Goal: Task Accomplishment & Management: Use online tool/utility

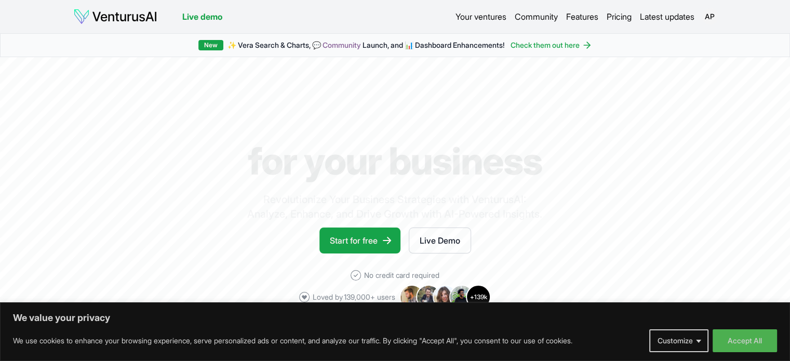
click at [457, 16] on link "Your ventures" at bounding box center [480, 16] width 51 height 12
click at [758, 338] on button "Accept All" at bounding box center [744, 340] width 64 height 23
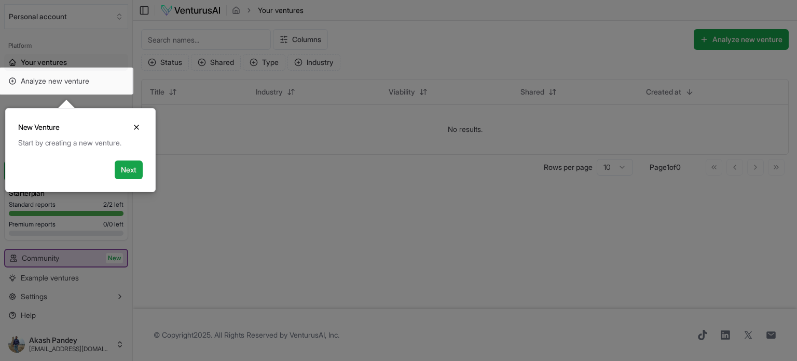
click at [130, 170] on body "We value your privacy We use cookies to enhance your browsing experience, serve…" at bounding box center [398, 180] width 797 height 361
click at [130, 170] on button "Next" at bounding box center [129, 169] width 28 height 19
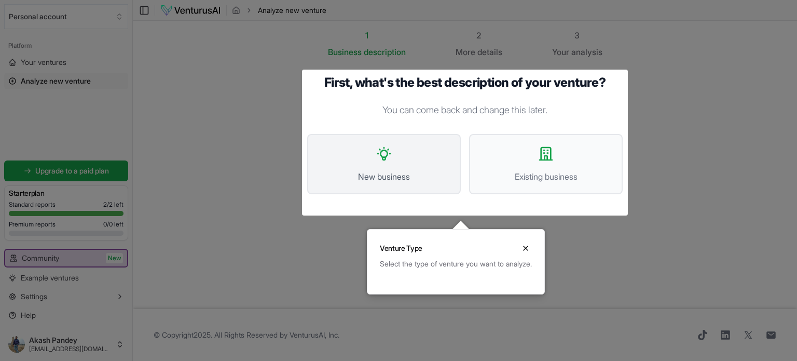
click at [408, 163] on button "New business" at bounding box center [384, 164] width 154 height 60
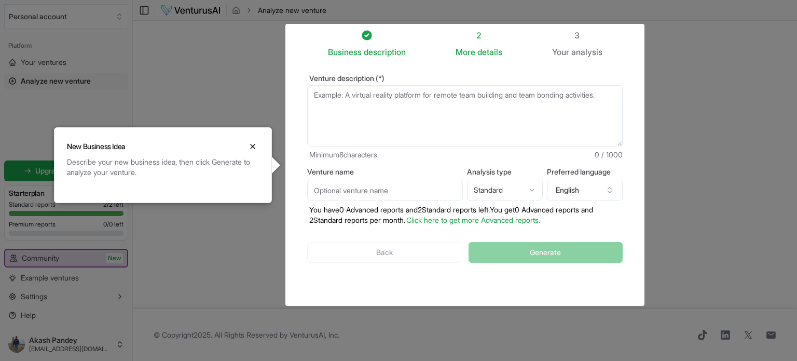
click at [383, 101] on textarea "Venture description (*)" at bounding box center [465, 115] width 316 height 61
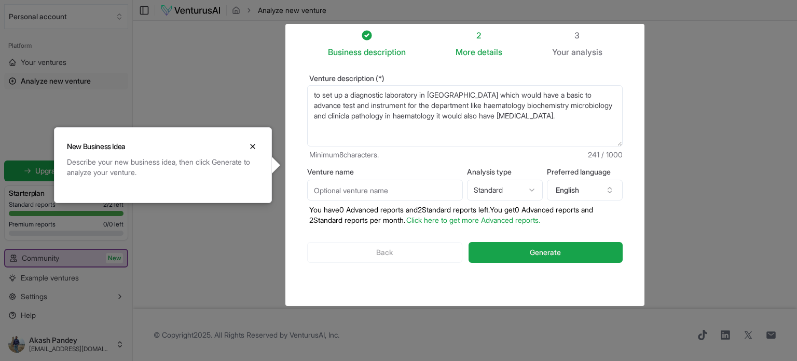
type textarea "to set up a diagnostic laboratory in [GEOGRAPHIC_DATA] which would have a basic…"
click at [401, 192] on input "Venture name" at bounding box center [385, 190] width 156 height 21
click at [351, 189] on input "Venture name" at bounding box center [385, 190] width 156 height 21
type input "LabCast Diagnostic"
click at [524, 188] on html "We value your privacy We use cookies to enhance your browsing experience, serve…" at bounding box center [398, 180] width 797 height 361
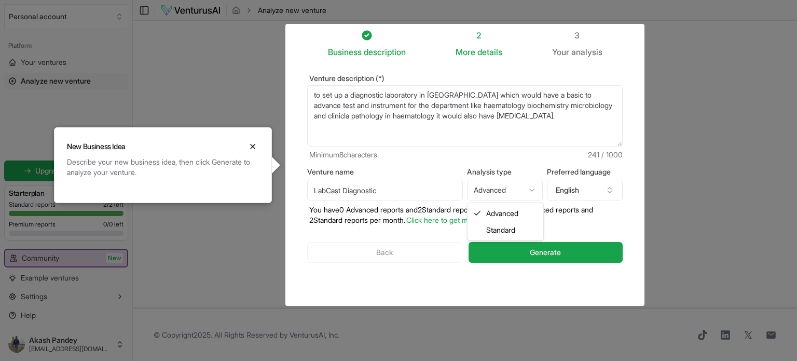
click at [521, 191] on html "We value your privacy We use cookies to enhance your browsing experience, serve…" at bounding box center [398, 180] width 797 height 361
select select "standard"
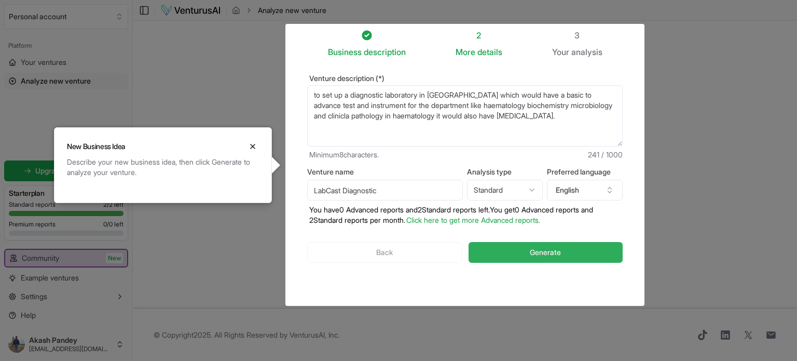
click at [519, 254] on button "Generate" at bounding box center [546, 252] width 154 height 21
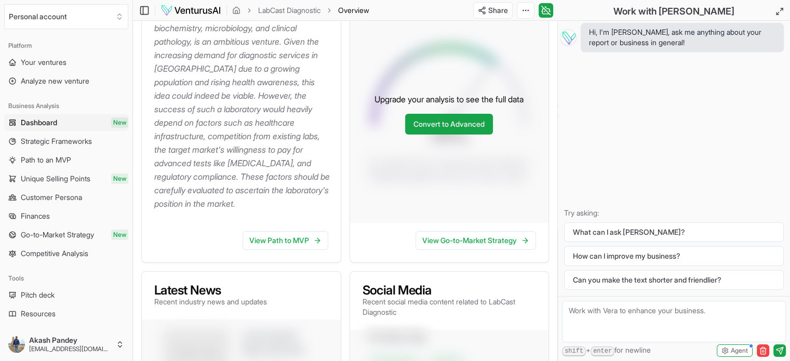
scroll to position [220, 0]
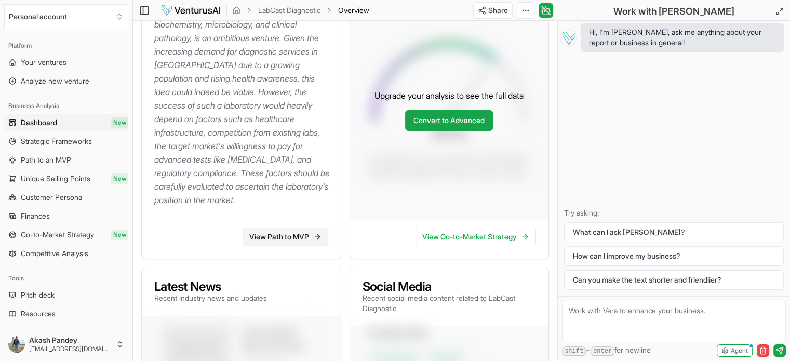
click at [283, 241] on link "View Path to MVP" at bounding box center [285, 236] width 86 height 19
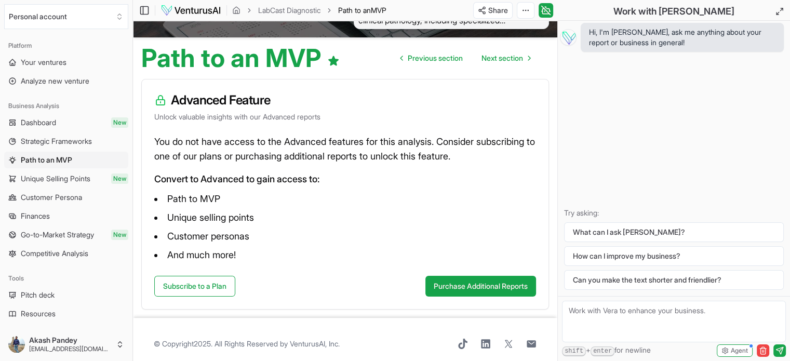
scroll to position [88, 0]
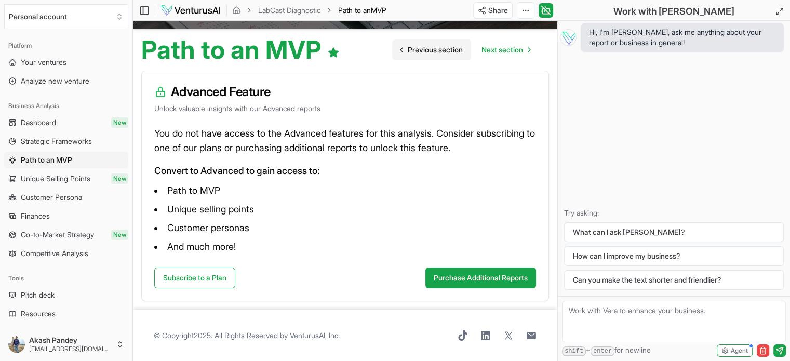
click at [421, 52] on span "Previous section" at bounding box center [435, 50] width 55 height 10
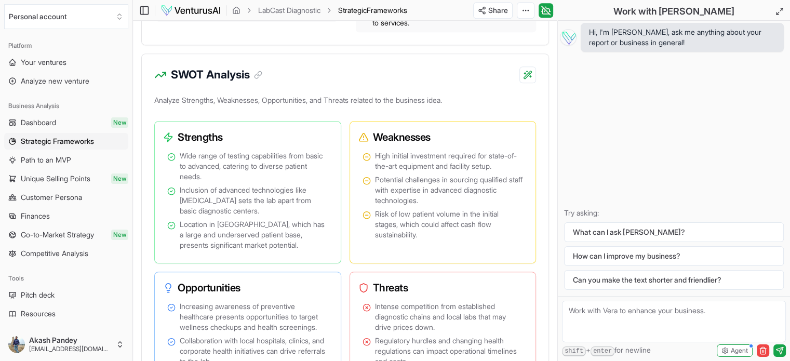
scroll to position [797, 0]
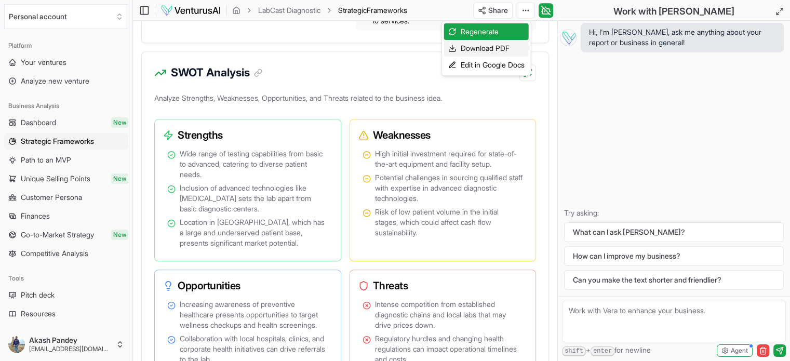
click at [499, 47] on div "Download PDF" at bounding box center [486, 48] width 85 height 17
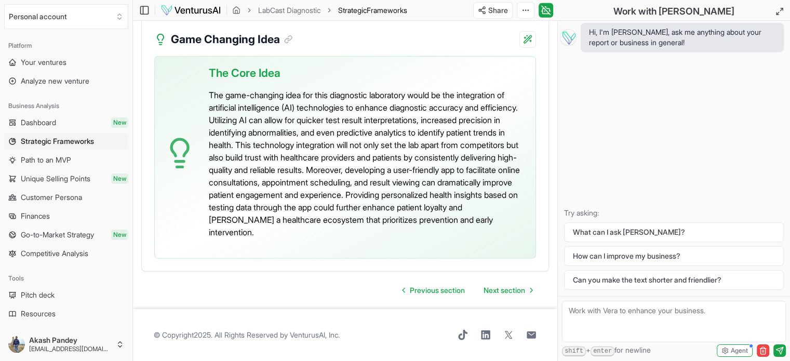
scroll to position [2879, 0]
click at [79, 181] on span "Unique Selling Points" at bounding box center [56, 178] width 70 height 10
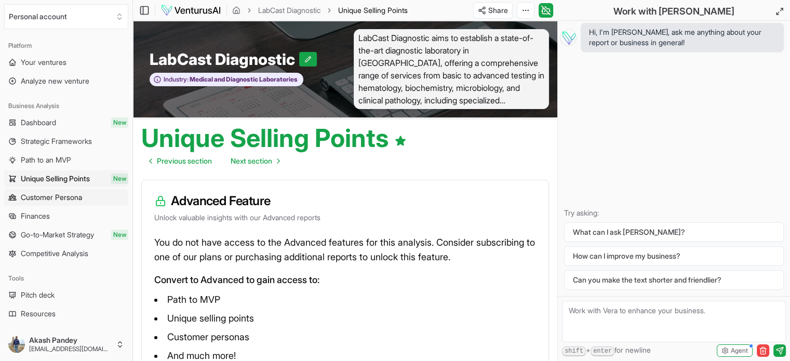
click at [79, 198] on span "Customer Persona" at bounding box center [51, 197] width 61 height 10
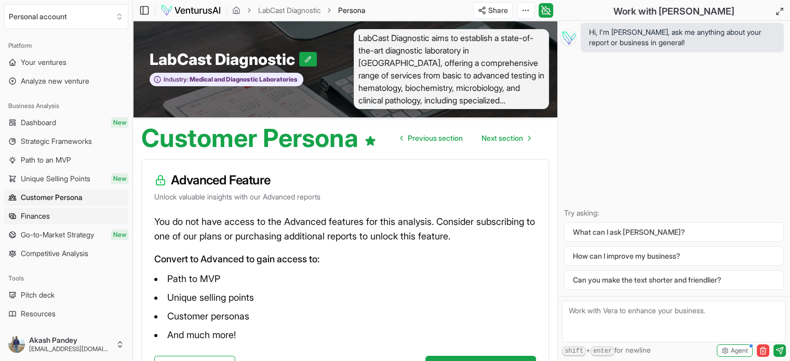
click at [82, 222] on link "Finances" at bounding box center [66, 216] width 124 height 17
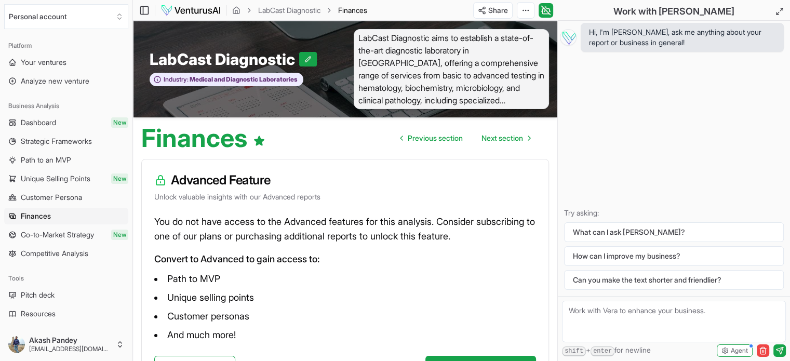
scroll to position [88, 0]
